Goal: Navigation & Orientation: Locate item on page

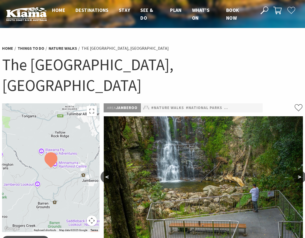
click at [196, 184] on img at bounding box center [203, 182] width 199 height 133
click at [303, 170] on button ">" at bounding box center [299, 176] width 13 height 12
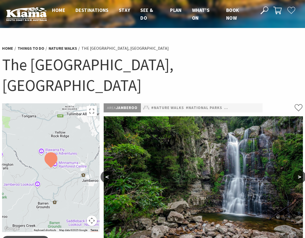
click at [304, 170] on button ">" at bounding box center [299, 176] width 13 height 12
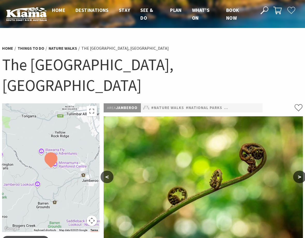
click at [300, 170] on button ">" at bounding box center [299, 176] width 13 height 12
click at [301, 170] on button ">" at bounding box center [299, 176] width 13 height 12
click at [299, 170] on button ">" at bounding box center [299, 176] width 13 height 12
click at [300, 170] on button ">" at bounding box center [299, 176] width 13 height 12
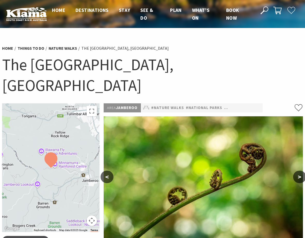
click at [107, 170] on button "<" at bounding box center [107, 176] width 13 height 12
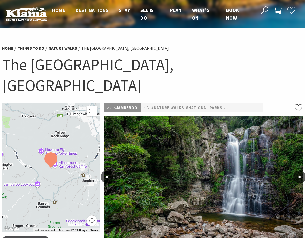
click at [111, 170] on button "<" at bounding box center [107, 176] width 13 height 12
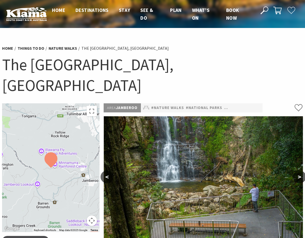
click at [115, 152] on img at bounding box center [203, 182] width 199 height 133
